Goal: Check status: Check status

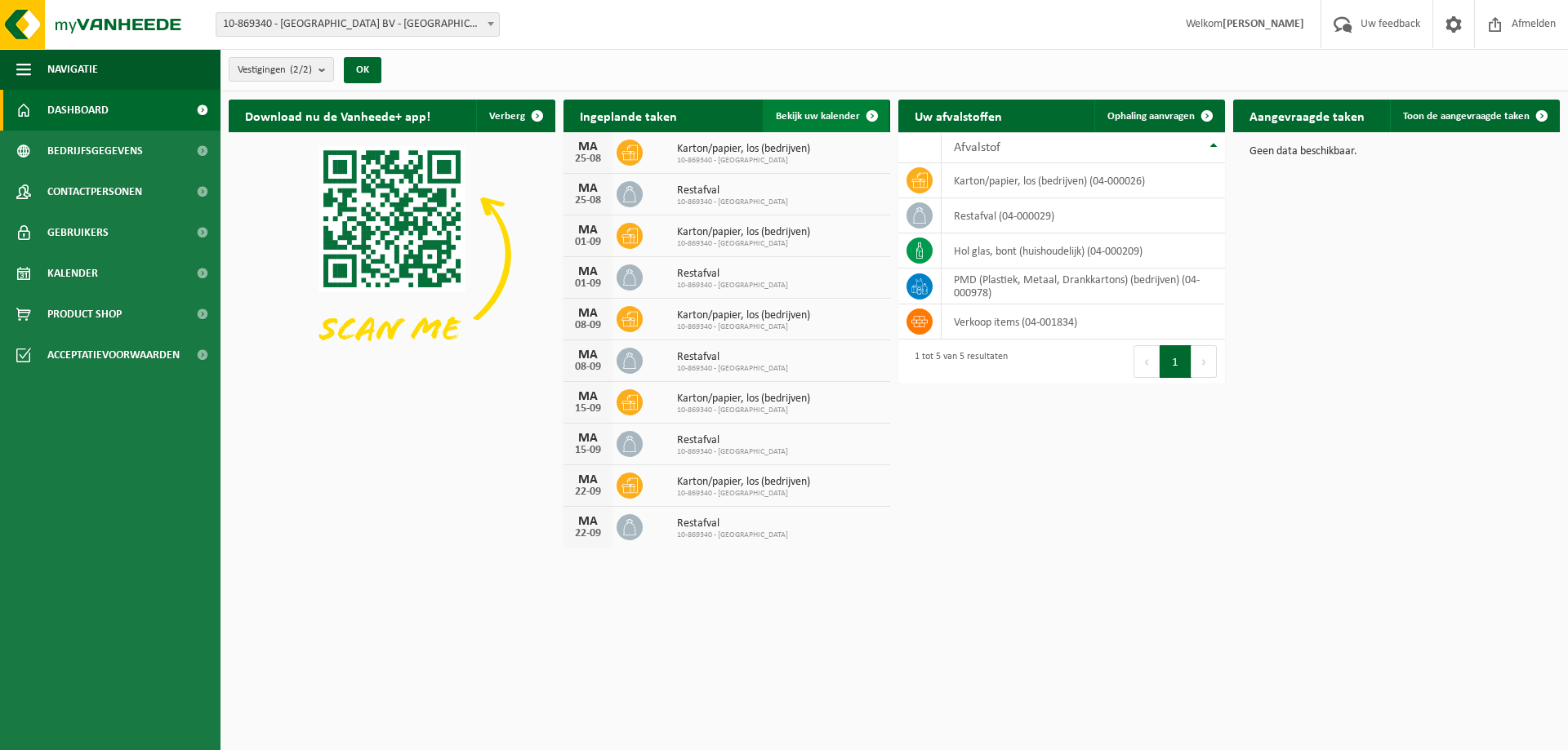
click at [803, 122] on link "Bekijk uw kalender" at bounding box center [825, 117] width 126 height 33
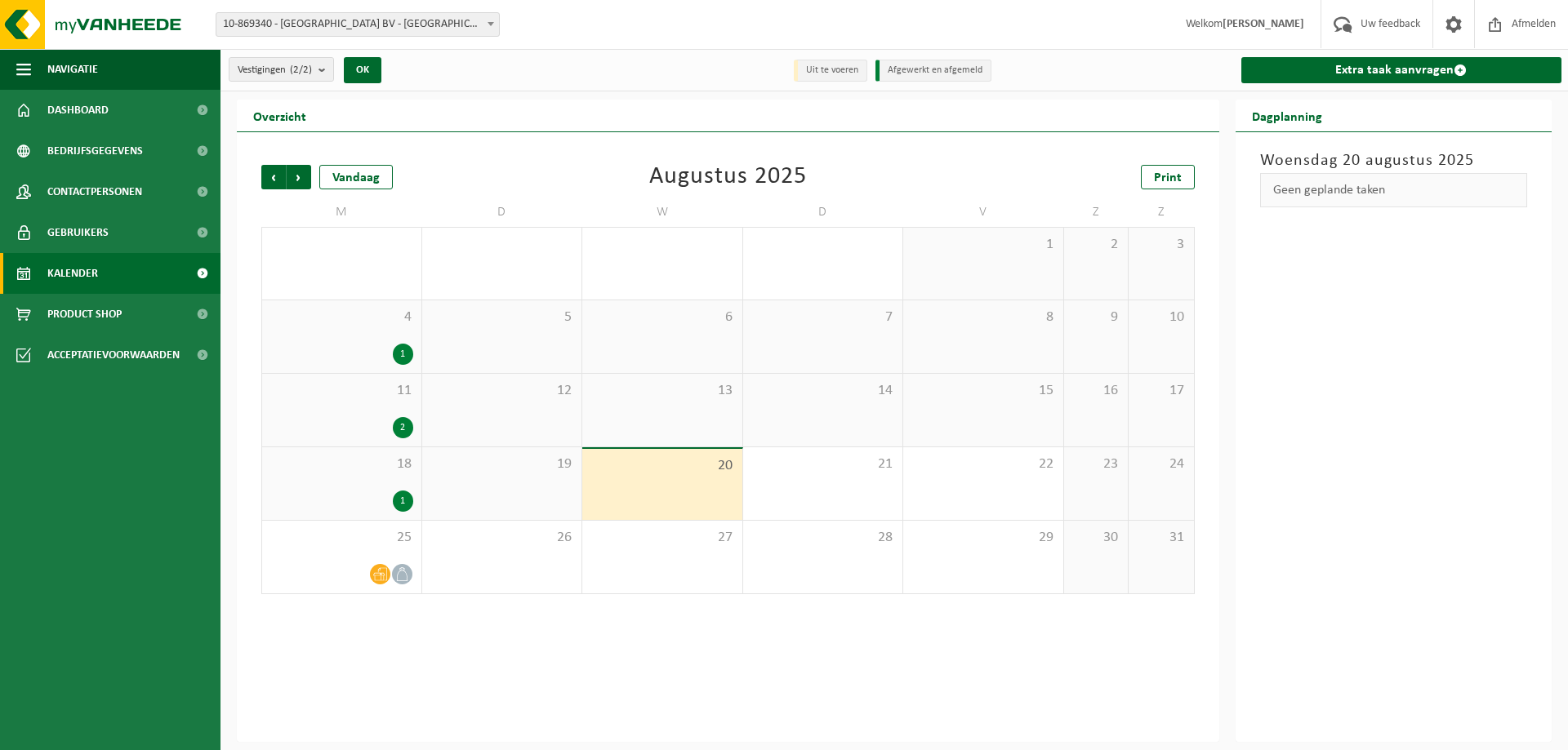
click at [401, 492] on div "1" at bounding box center [403, 501] width 20 height 21
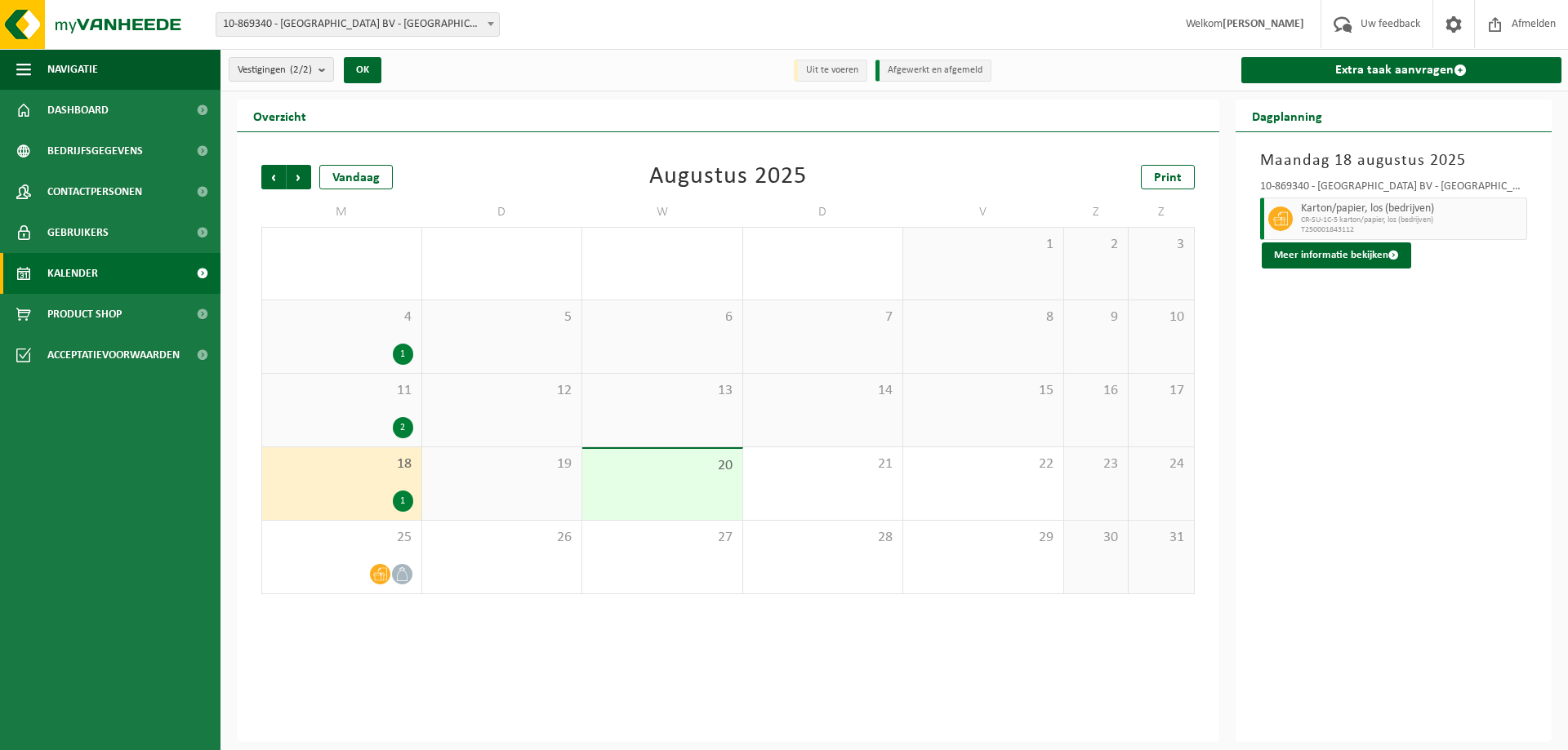
click at [407, 427] on div "2" at bounding box center [403, 428] width 20 height 21
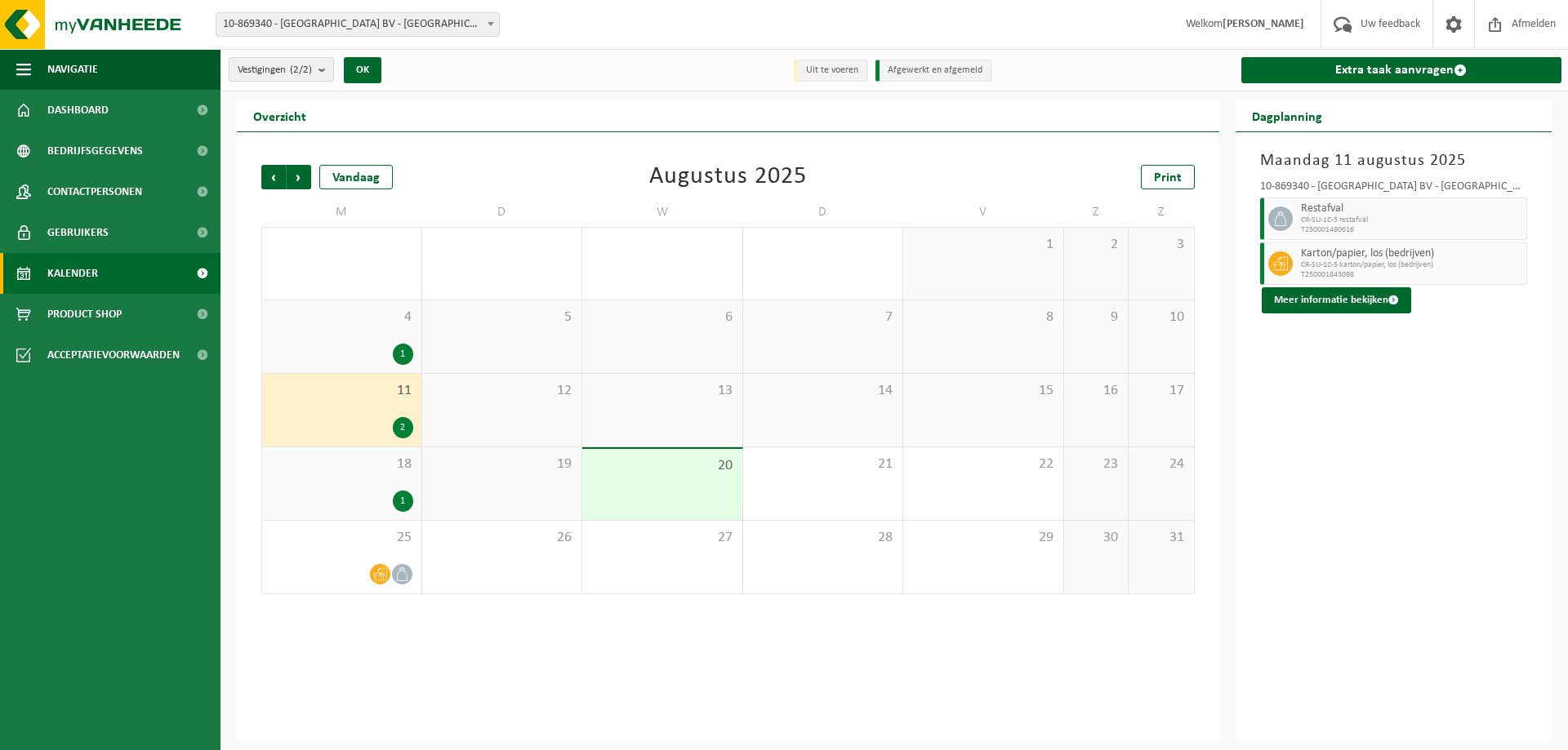
click at [408, 348] on div "1" at bounding box center [403, 353] width 20 height 21
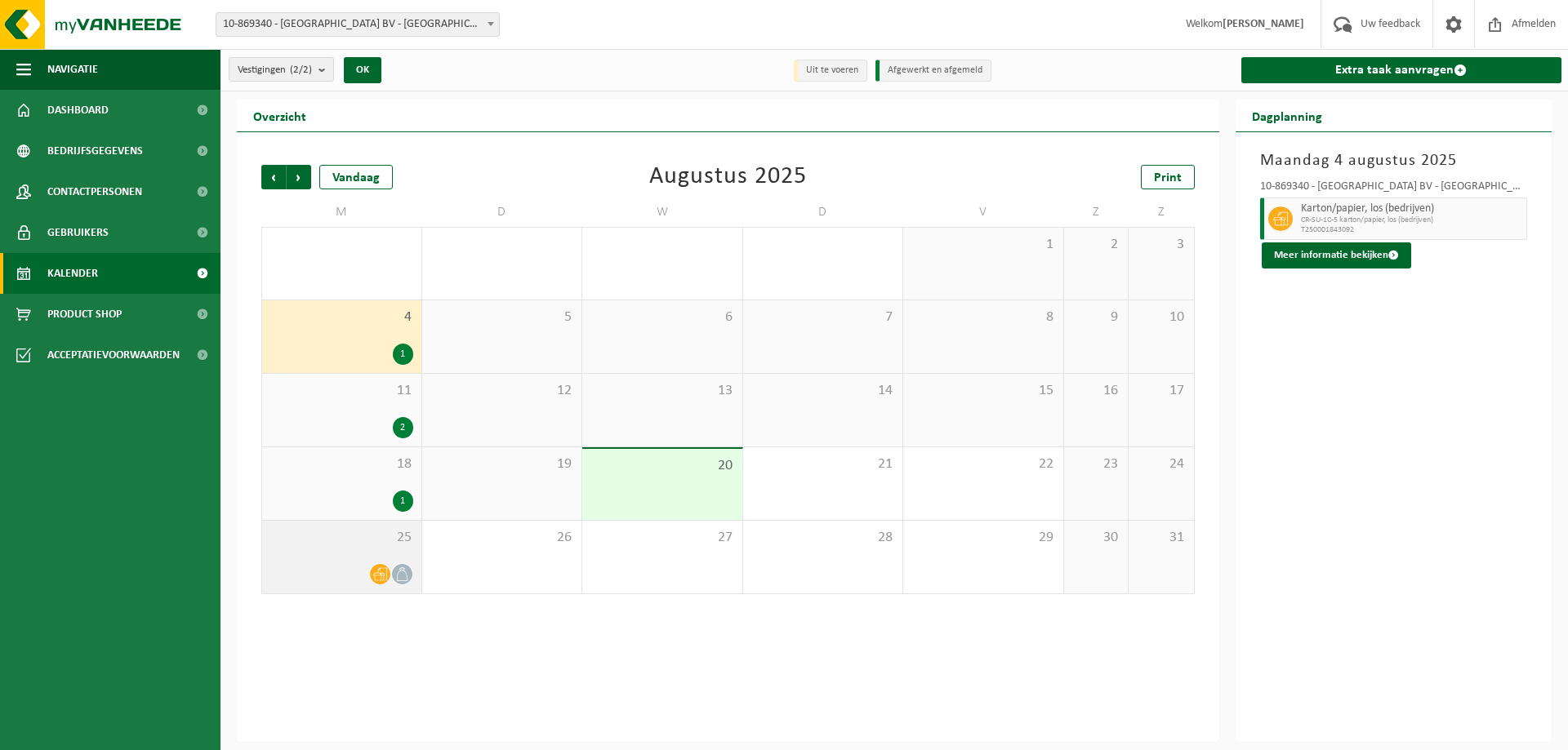
click at [403, 578] on icon at bounding box center [402, 574] width 14 height 14
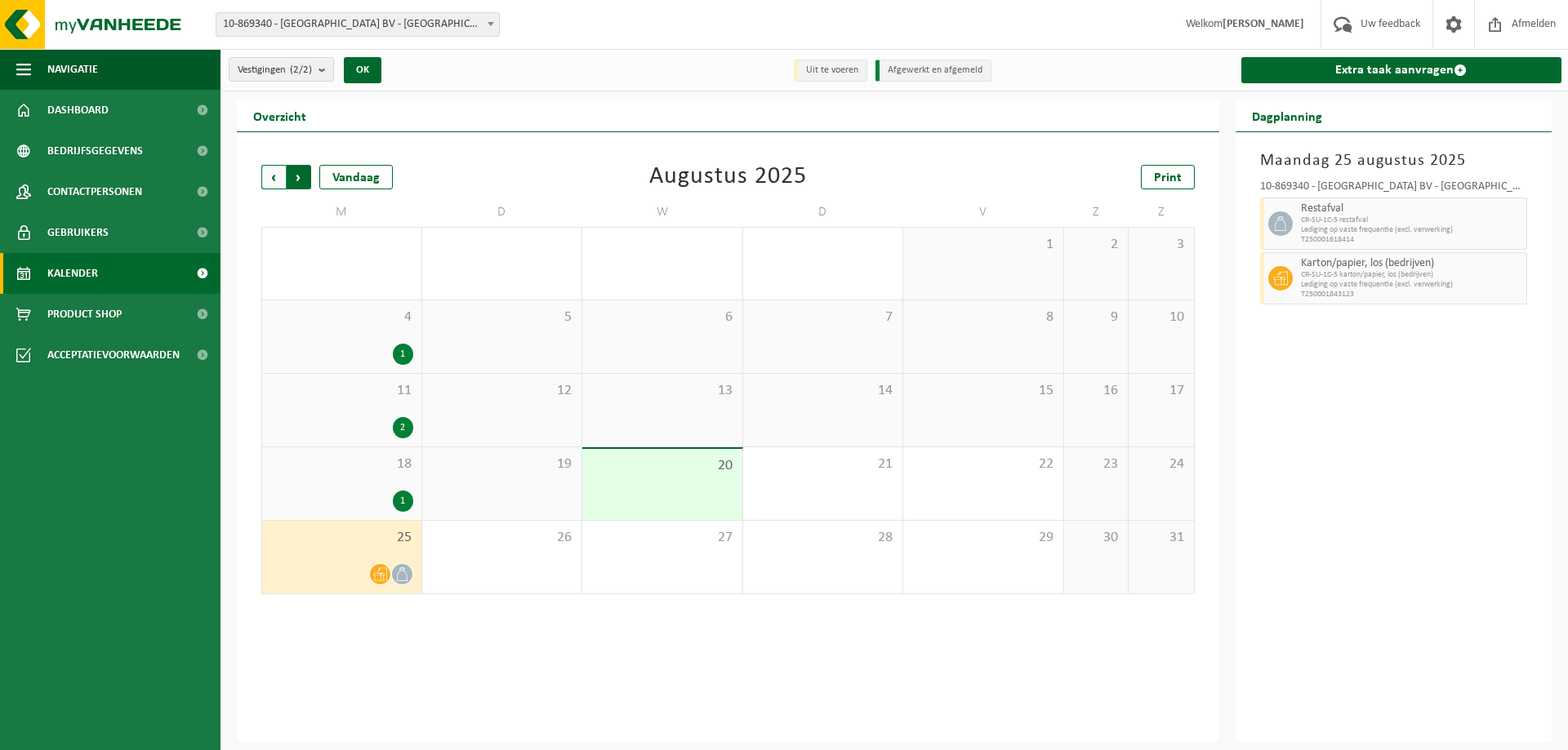
click at [271, 174] on span "Vorige" at bounding box center [274, 177] width 25 height 25
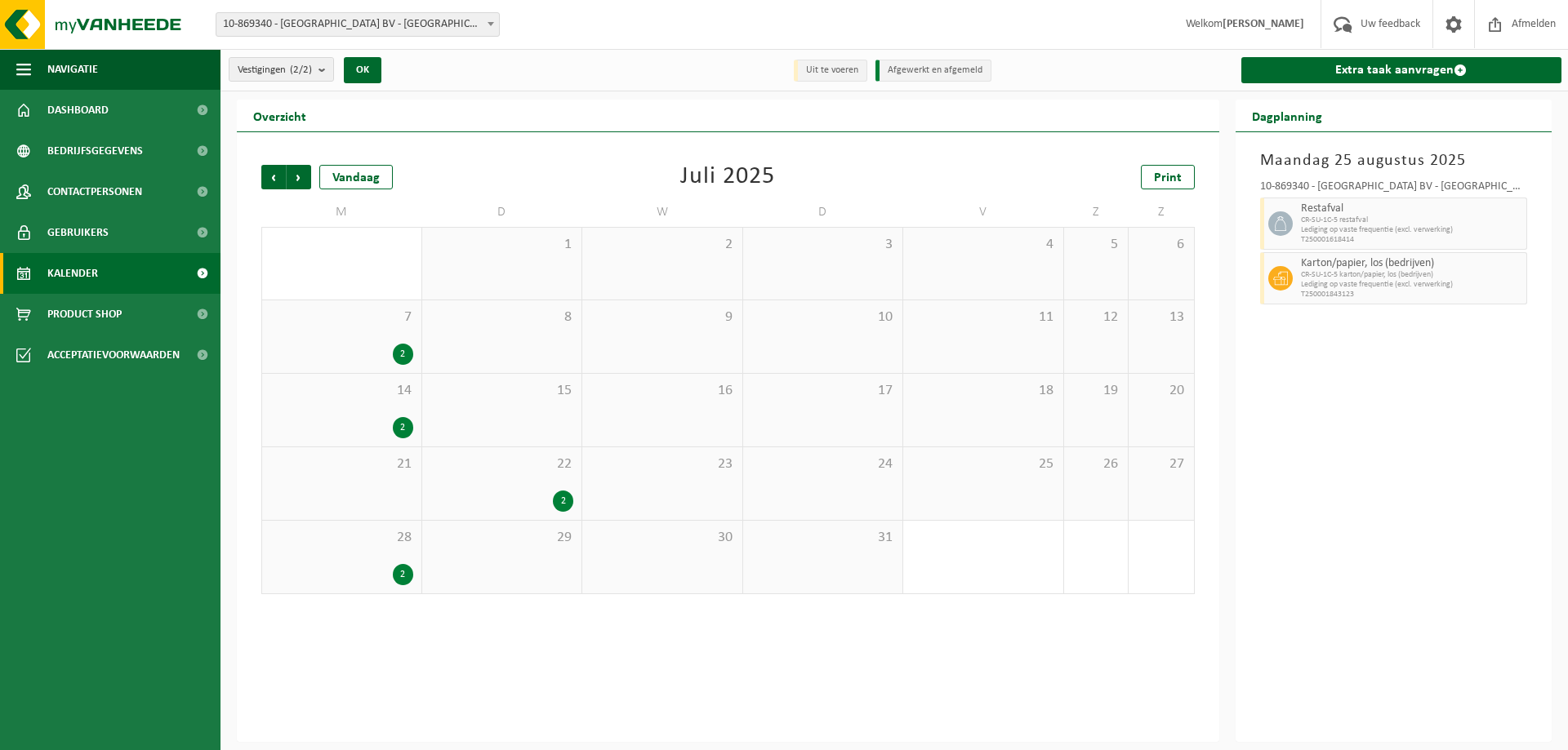
click at [403, 568] on div "2" at bounding box center [403, 575] width 20 height 21
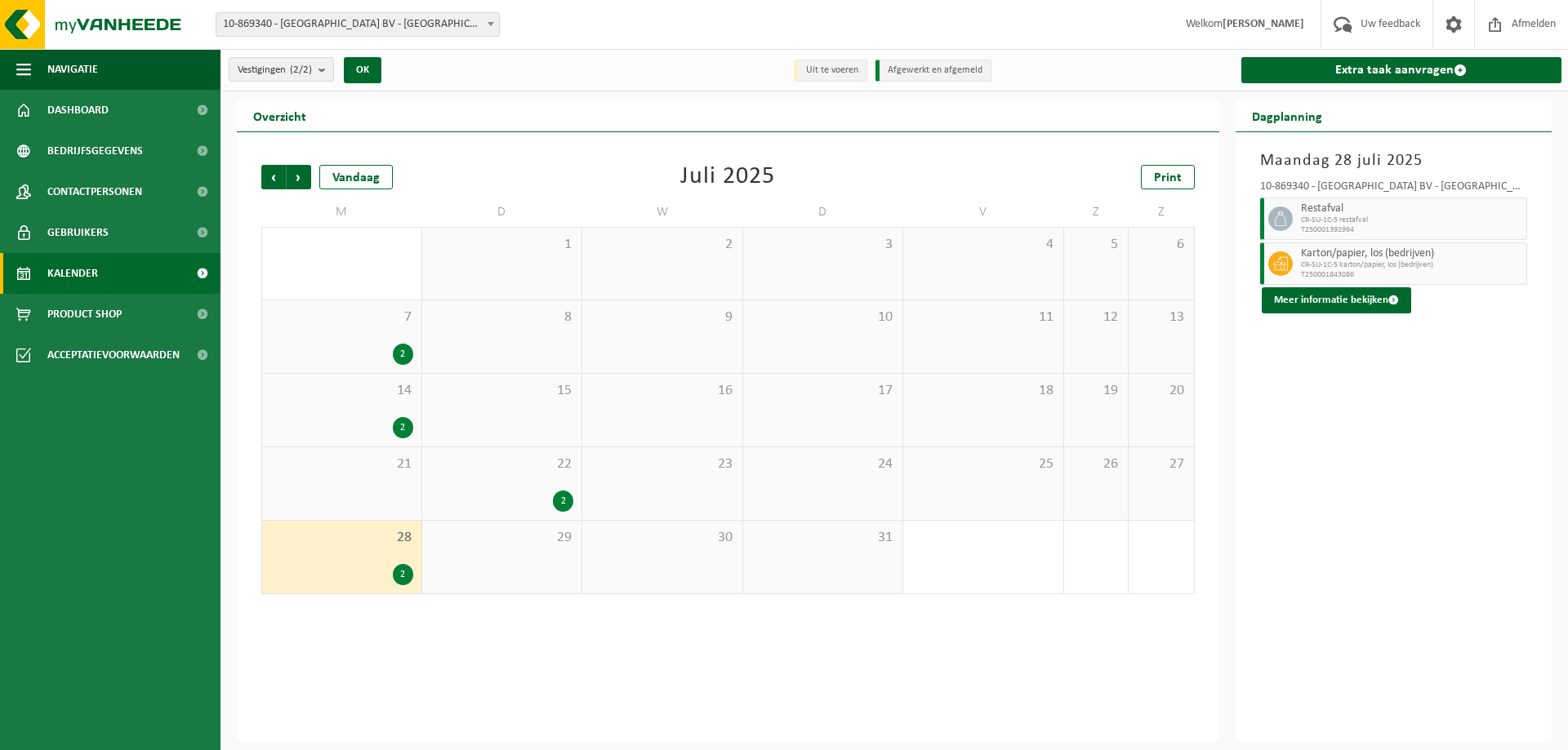
click at [402, 424] on div "2" at bounding box center [403, 428] width 20 height 21
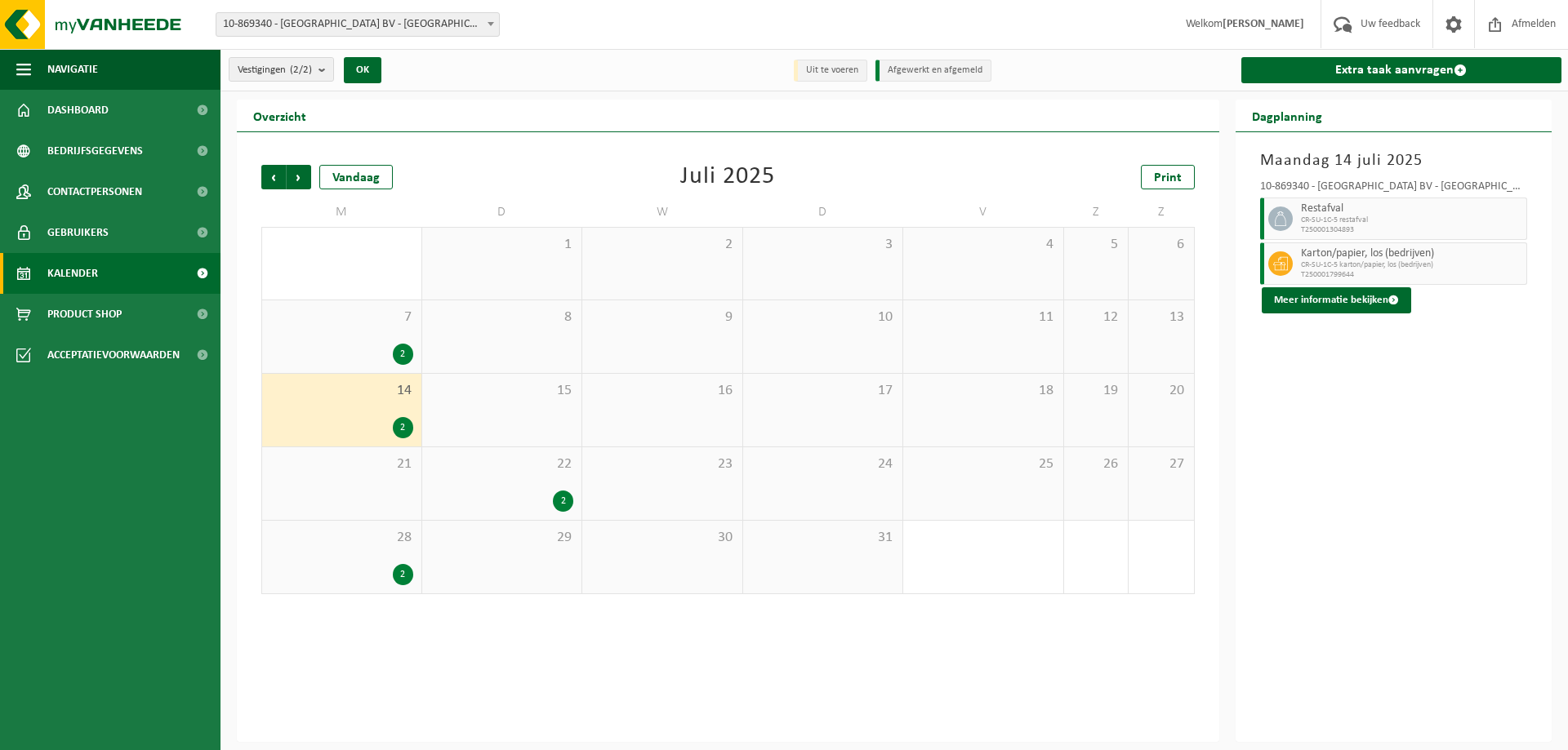
click at [405, 353] on div "2" at bounding box center [403, 353] width 20 height 21
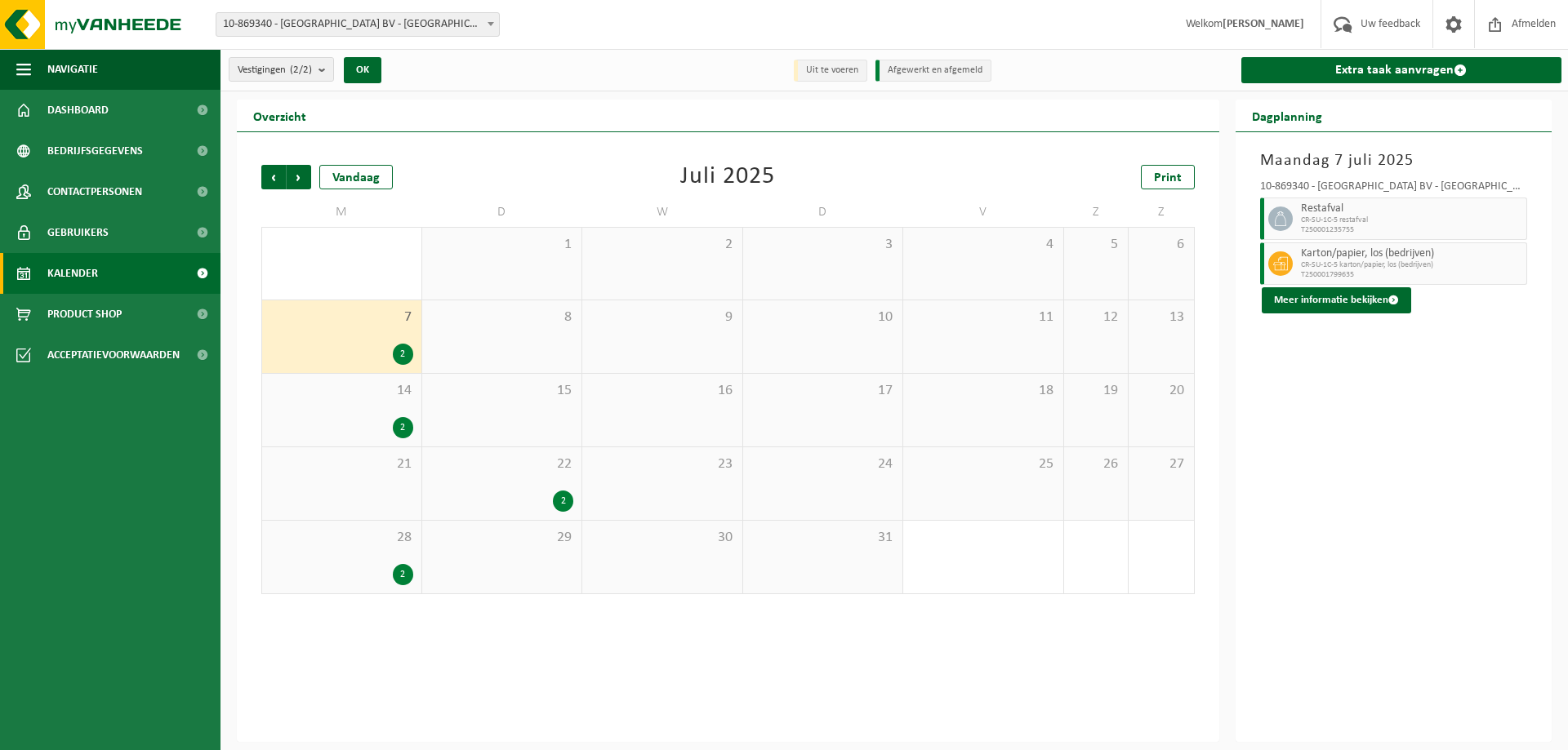
click at [560, 499] on div "2" at bounding box center [563, 501] width 20 height 21
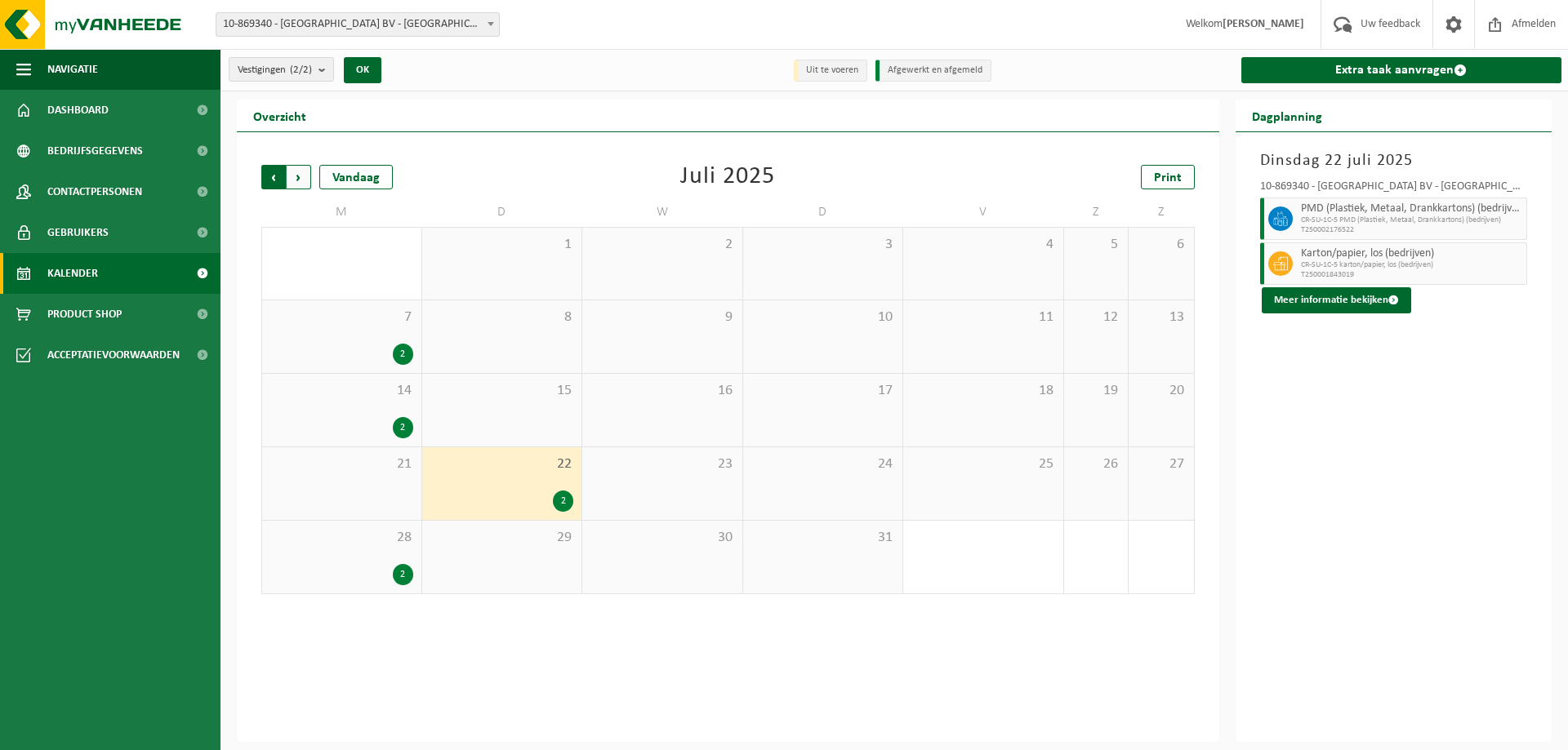
click at [296, 174] on span "Volgende" at bounding box center [298, 177] width 25 height 25
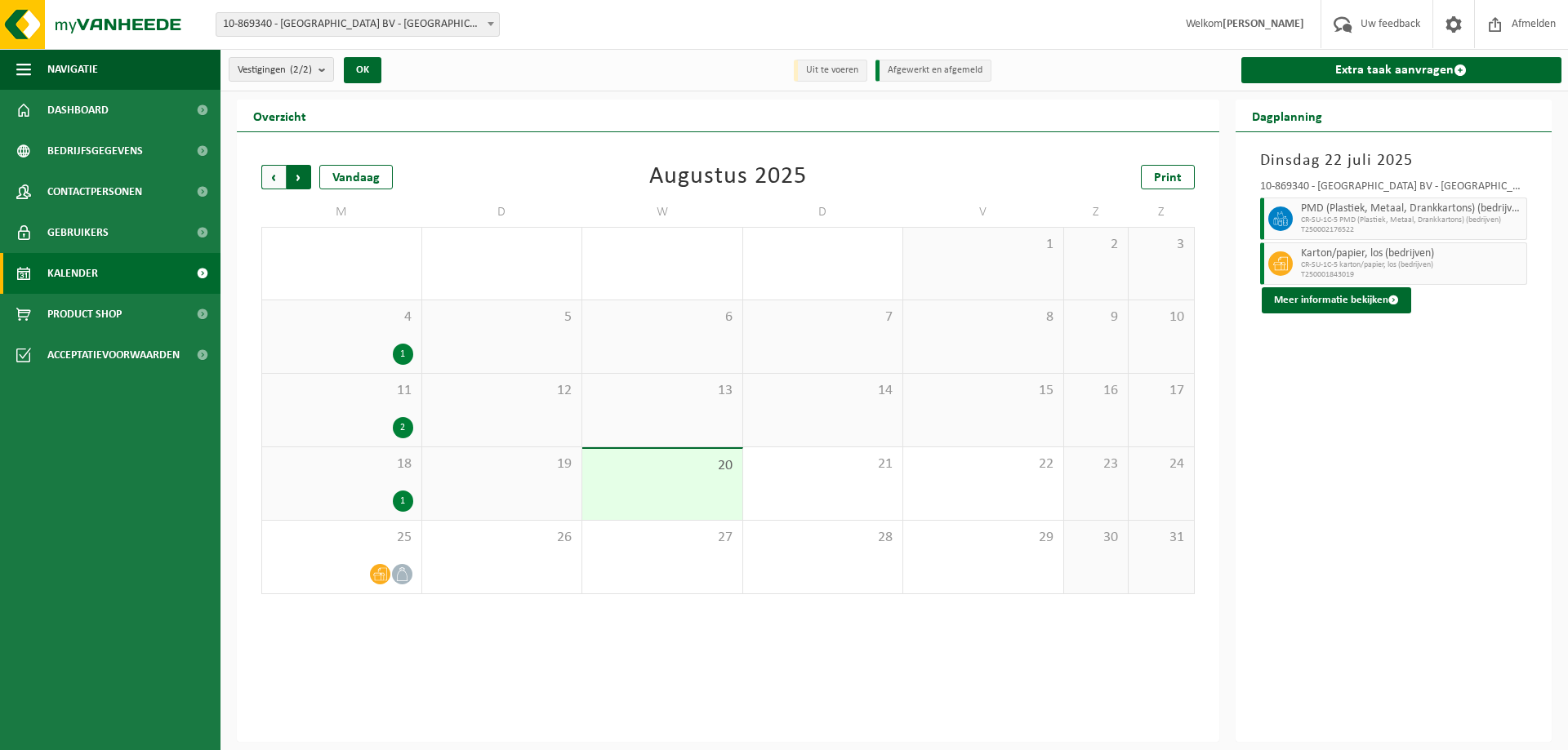
click at [267, 175] on span "Vorige" at bounding box center [274, 177] width 25 height 25
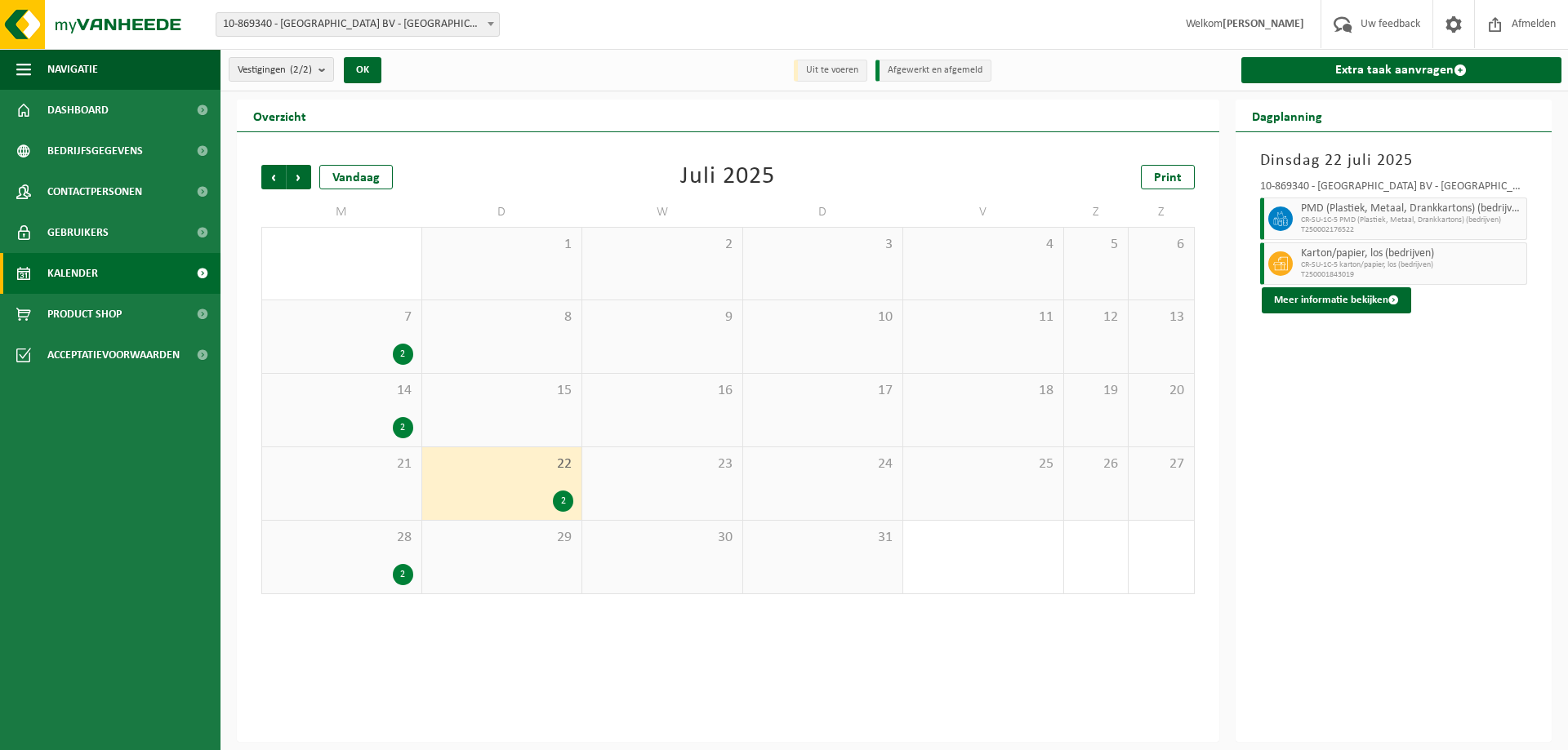
click at [267, 175] on span "Vorige" at bounding box center [274, 177] width 25 height 25
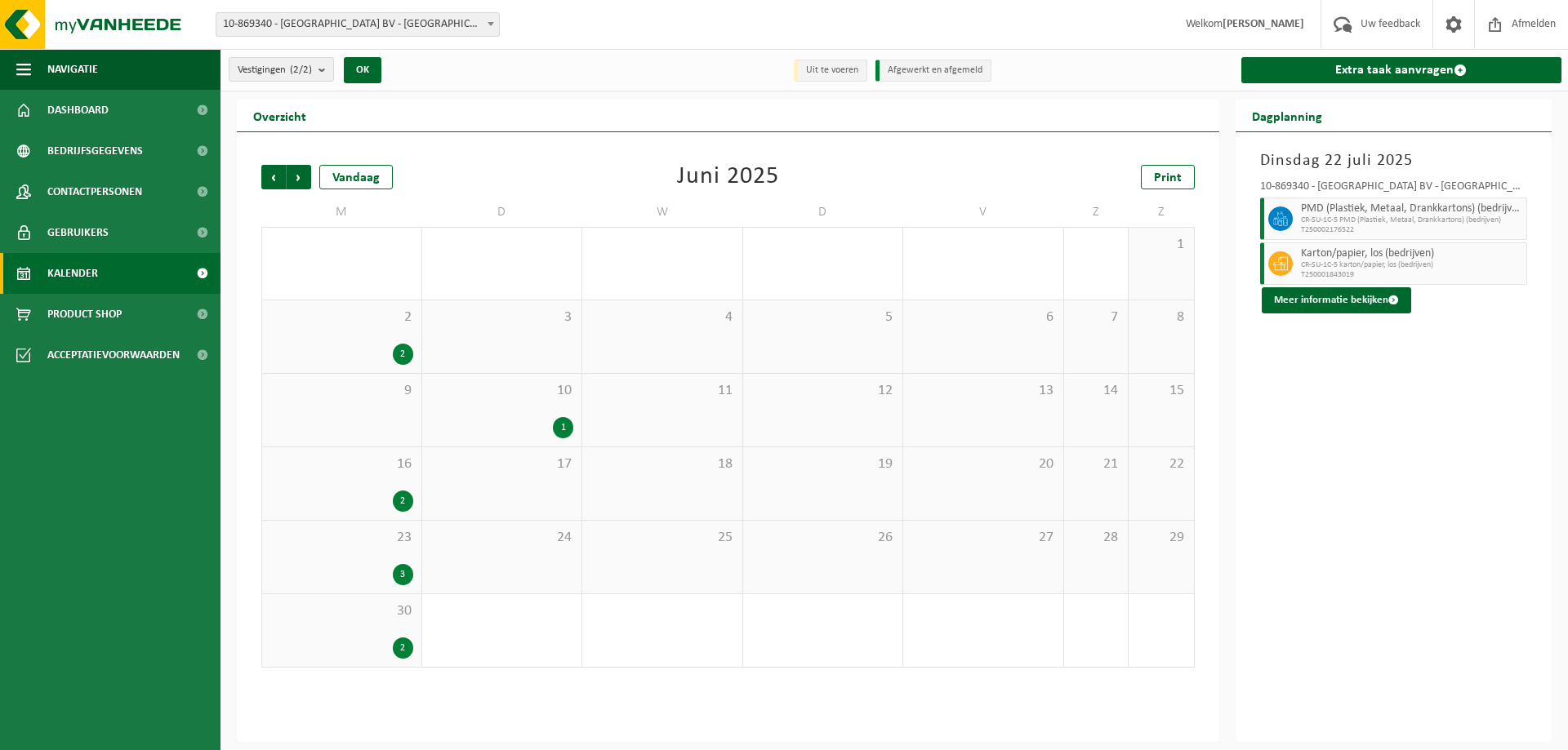
click at [407, 498] on div "2" at bounding box center [403, 501] width 20 height 21
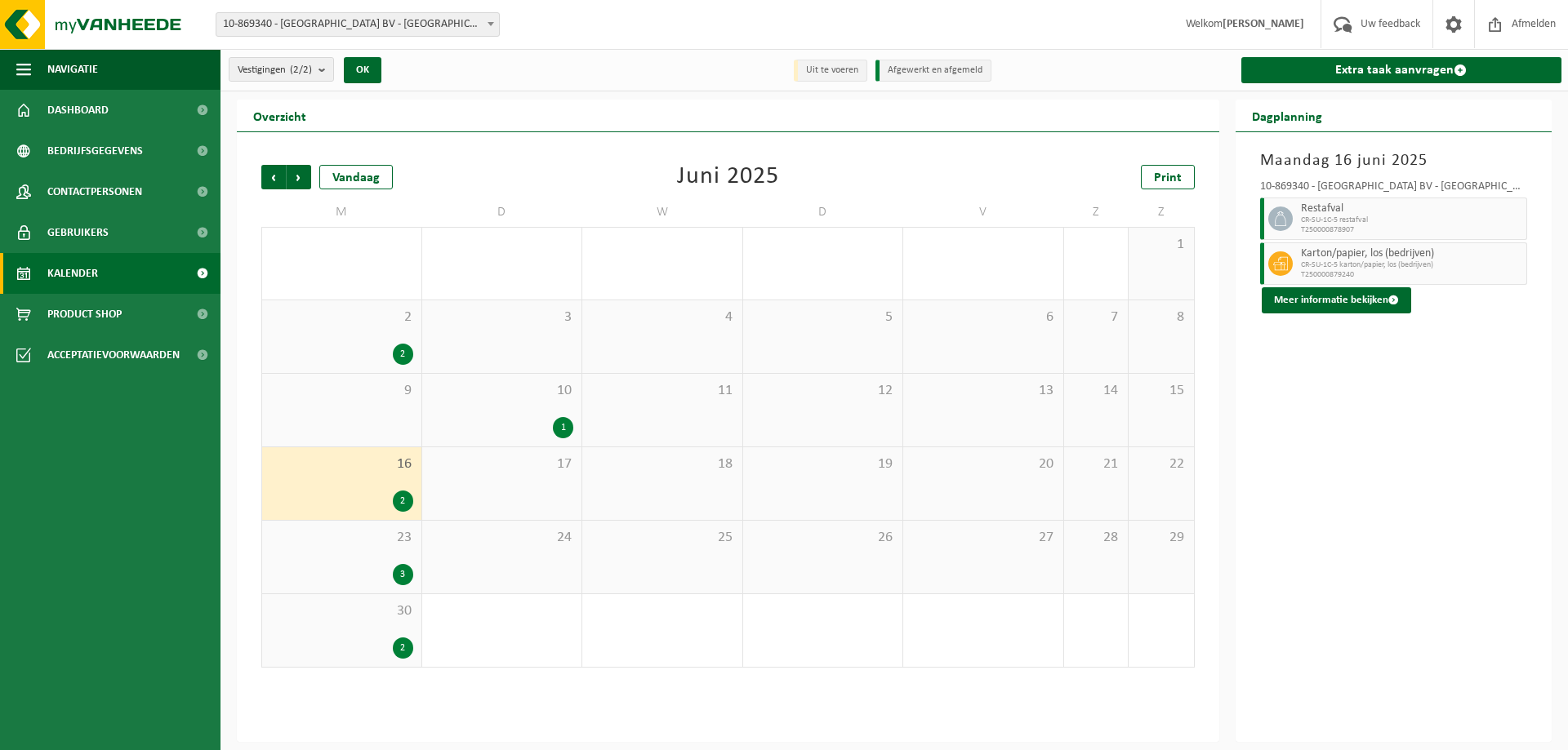
click at [407, 571] on div "3" at bounding box center [403, 575] width 20 height 21
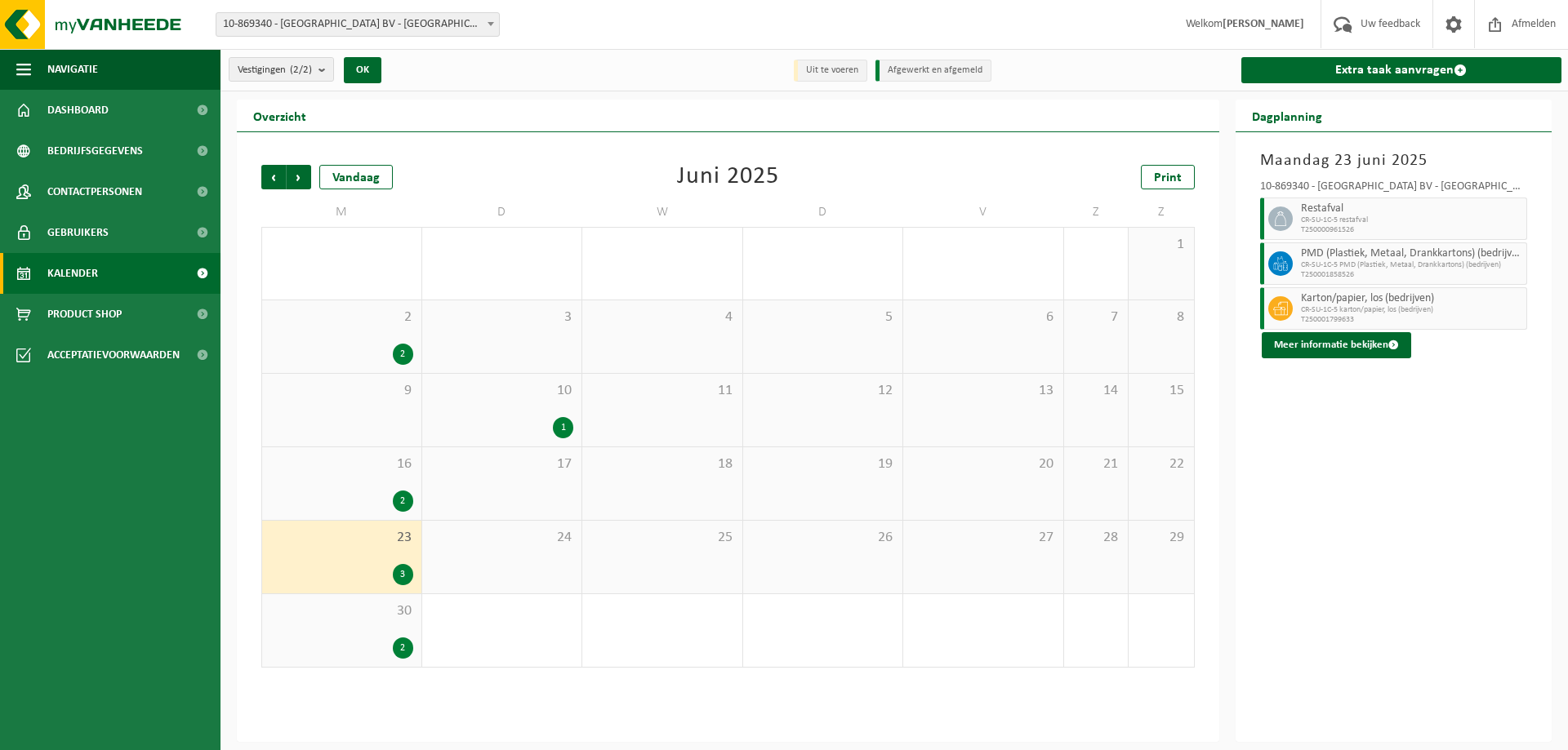
click at [399, 644] on div "2" at bounding box center [403, 648] width 20 height 21
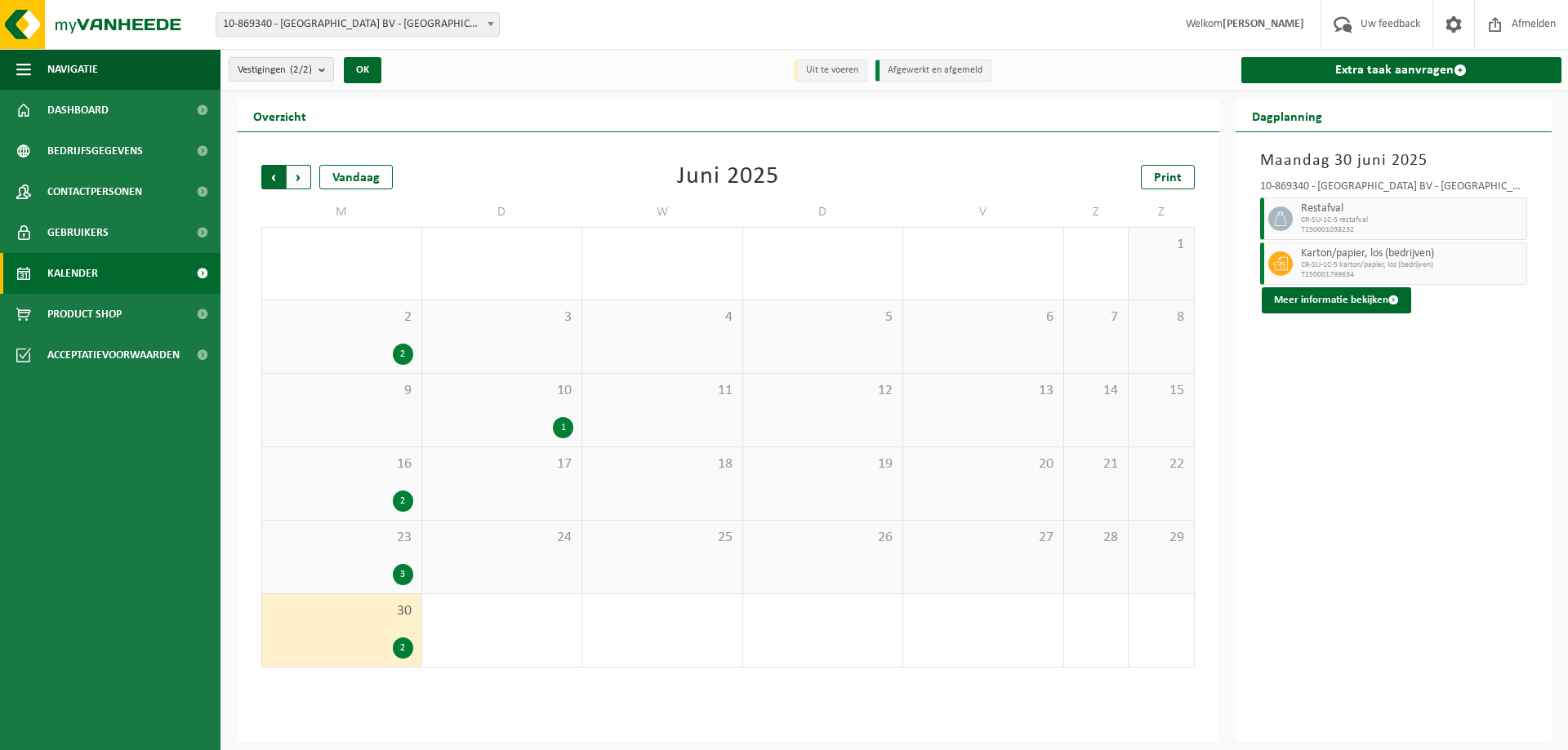
click at [308, 172] on span "Volgende" at bounding box center [298, 177] width 25 height 25
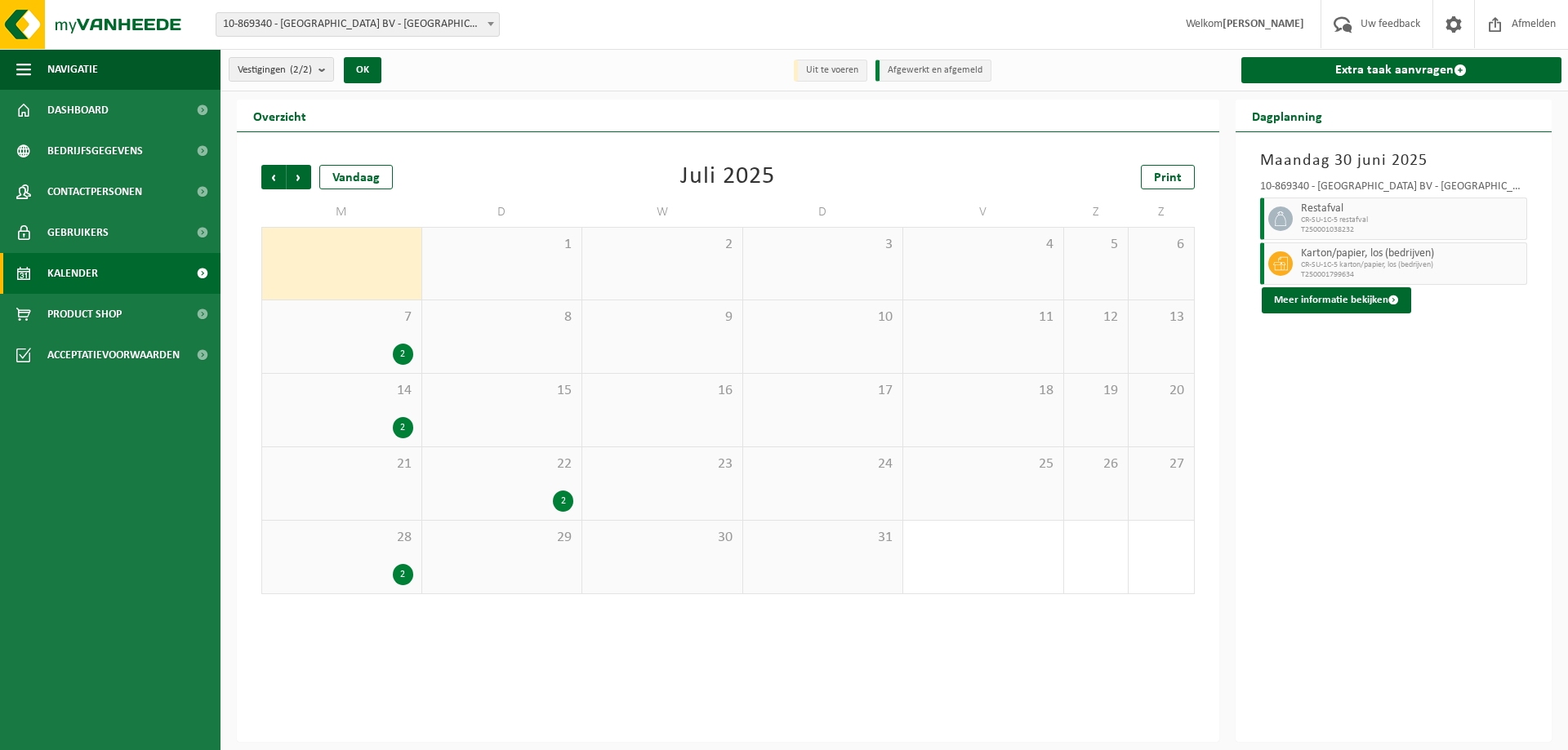
click at [308, 172] on span "Volgende" at bounding box center [298, 177] width 25 height 25
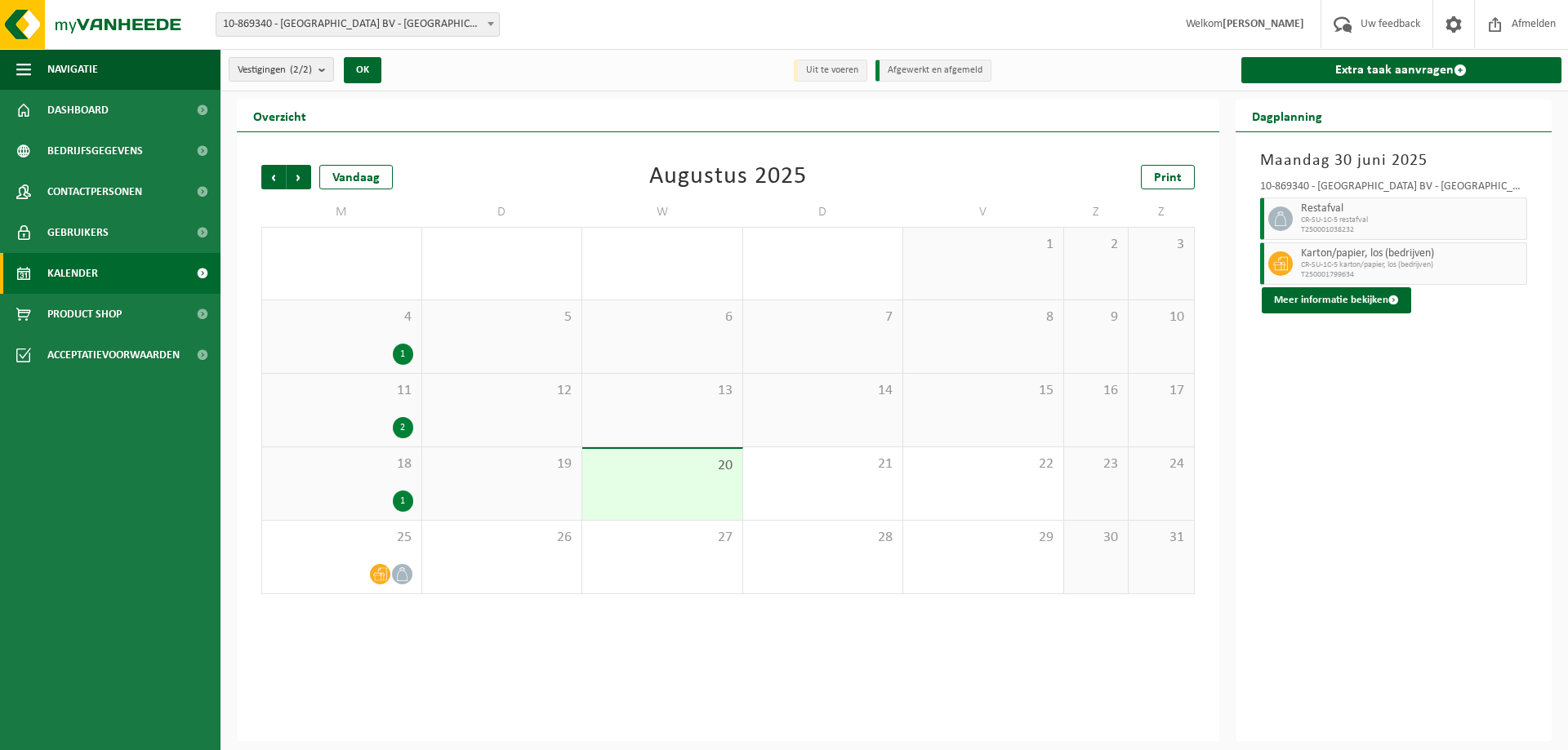
click at [395, 498] on div "1" at bounding box center [403, 501] width 20 height 21
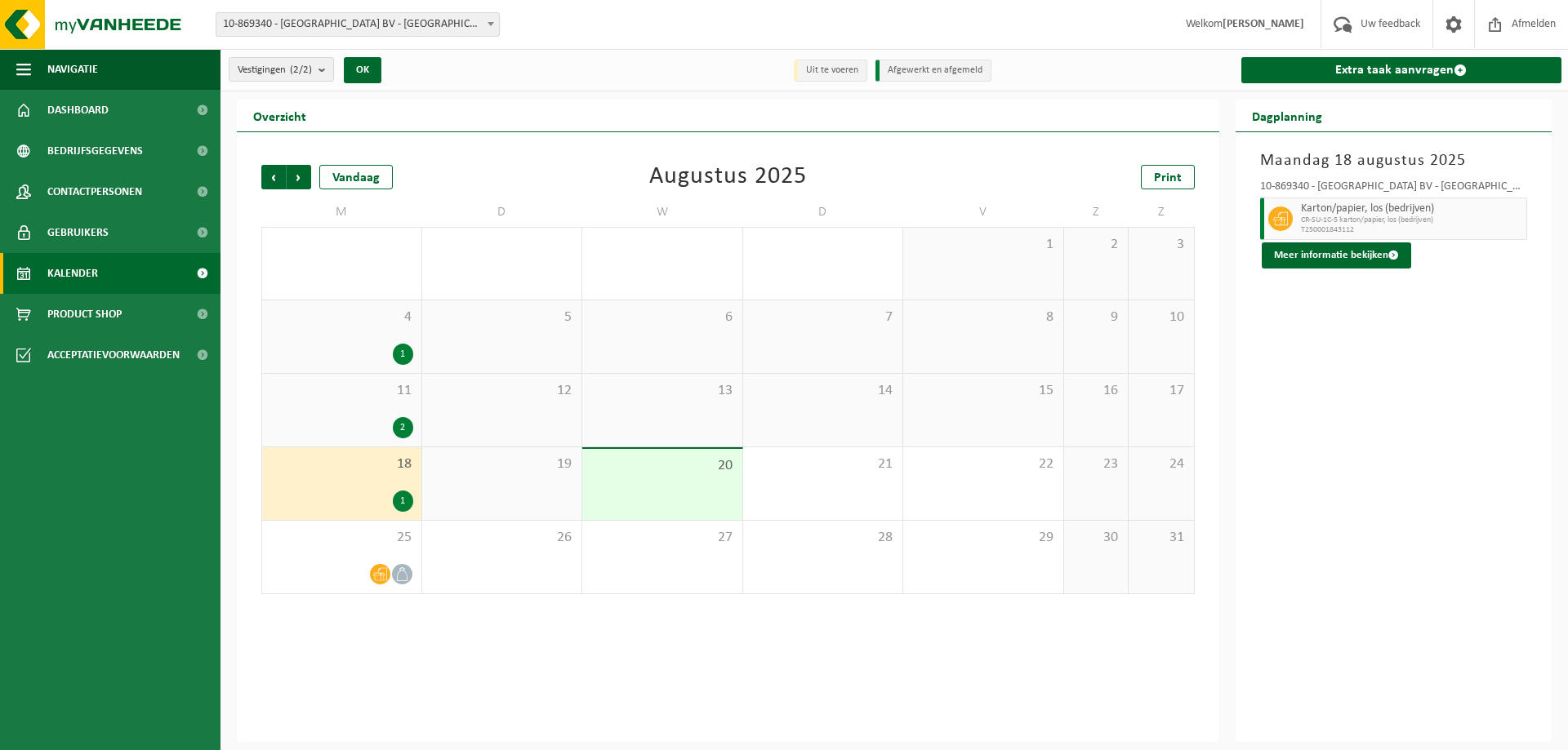
click at [404, 418] on div "2" at bounding box center [403, 428] width 20 height 21
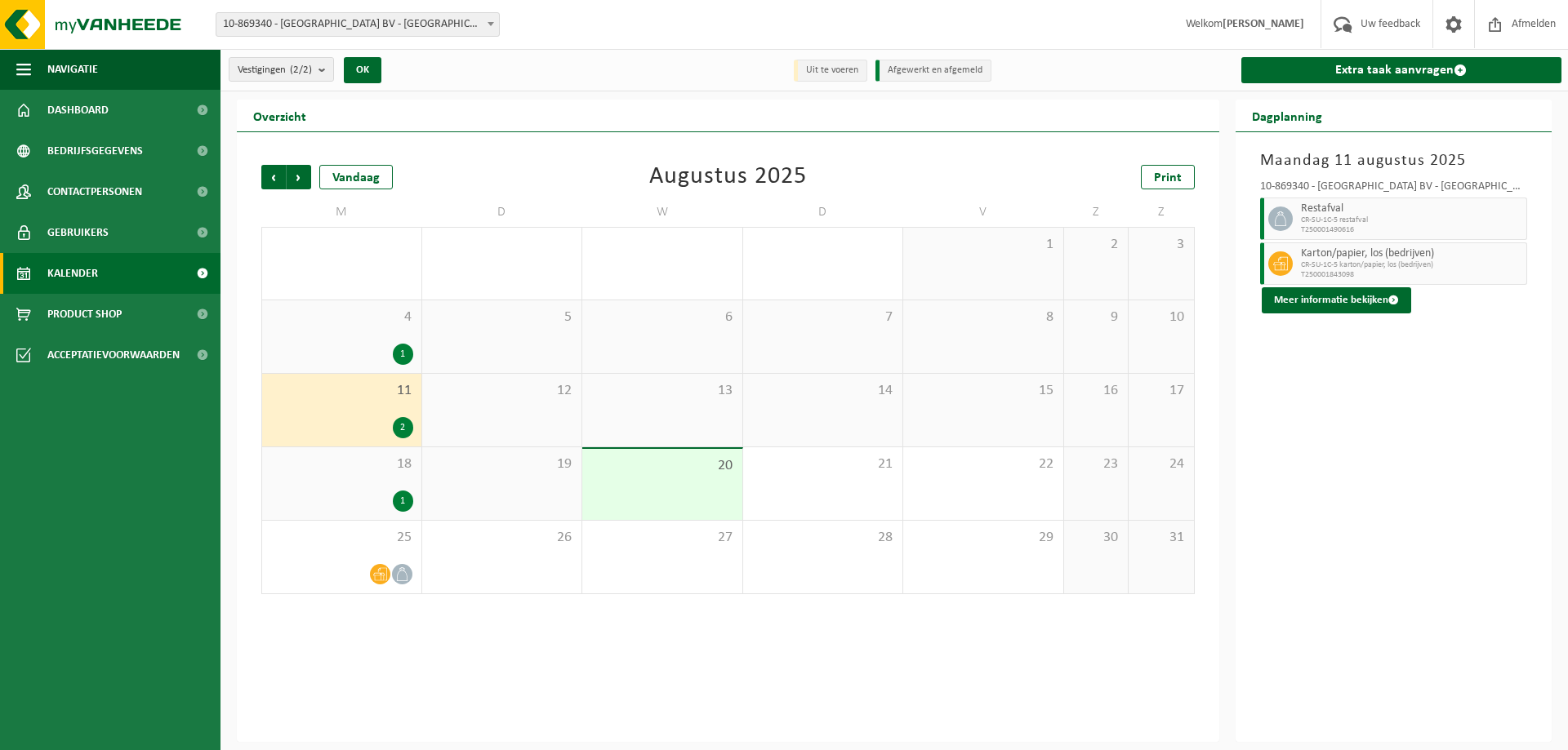
click at [403, 498] on div "1" at bounding box center [403, 501] width 20 height 21
